Goal: Navigation & Orientation: Find specific page/section

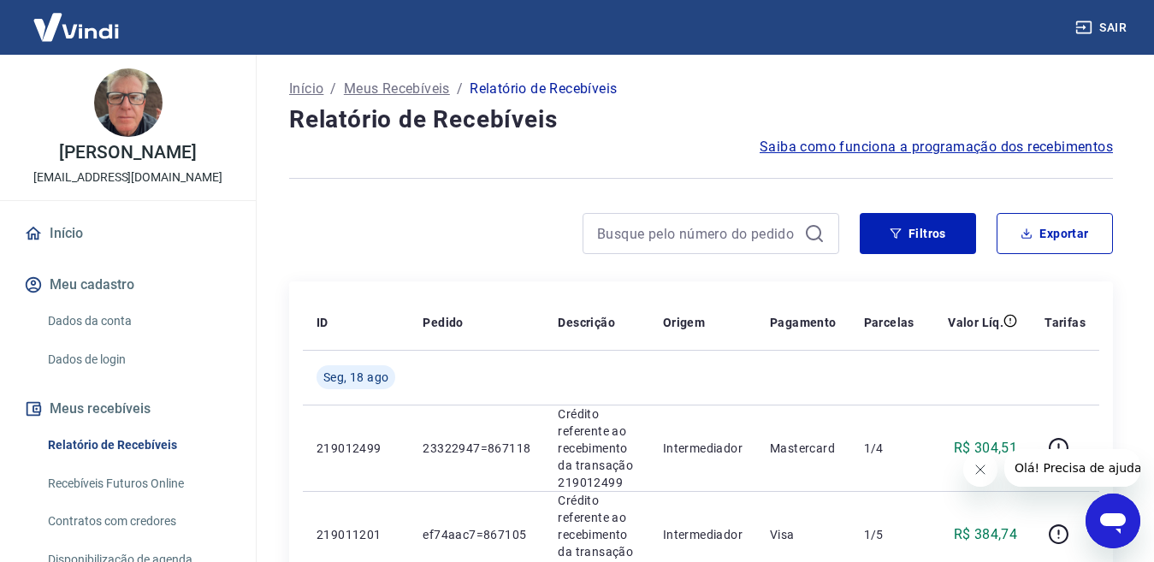
click at [74, 235] on link "Início" at bounding box center [128, 234] width 215 height 38
